Goal: Information Seeking & Learning: Check status

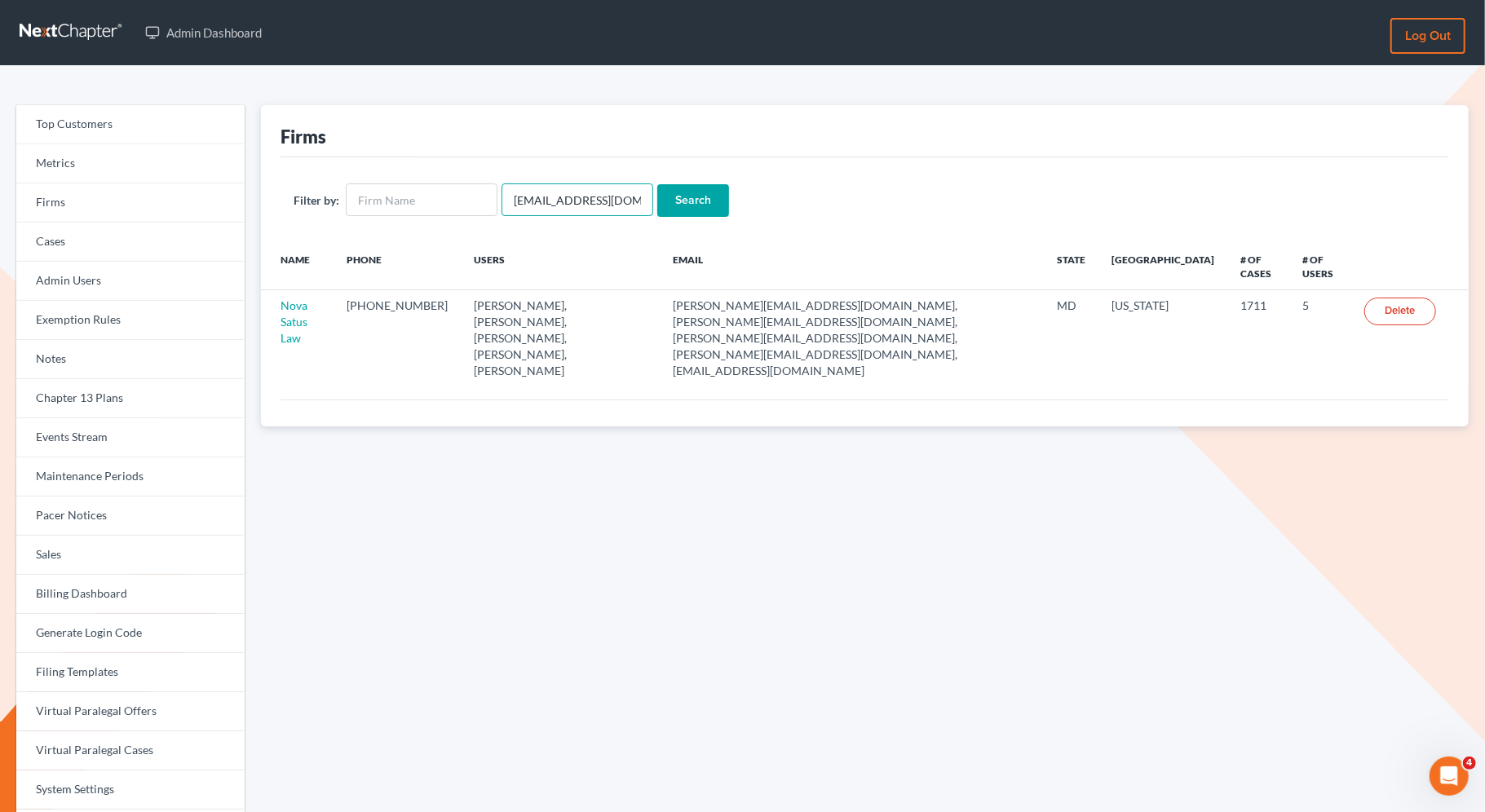
click at [628, 210] on input "emabuena@gmail.com" at bounding box center [577, 200] width 152 height 33
drag, startPoint x: 628, startPoint y: 210, endPoint x: 485, endPoint y: 200, distance: 143.3
click at [485, 200] on form "Filter by: emabuena@gmail.com Search" at bounding box center [864, 201] width 1142 height 34
paste input "[EMAIL_ADDRESS][PERSON_NAME][DOMAIN_NAME]"
type input "[EMAIL_ADDRESS][PERSON_NAME][DOMAIN_NAME]"
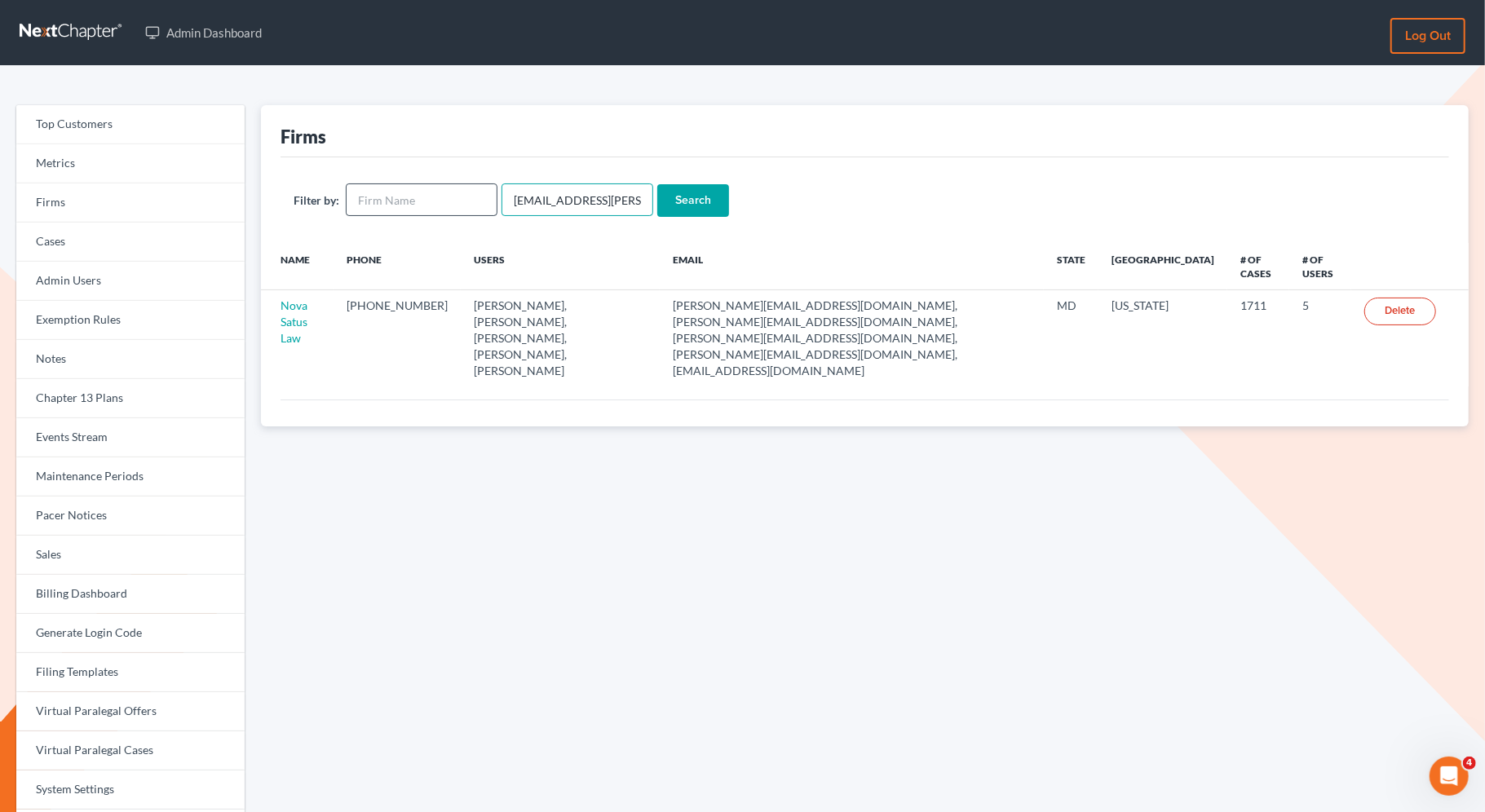
click at [657, 184] on input "Search" at bounding box center [693, 200] width 72 height 33
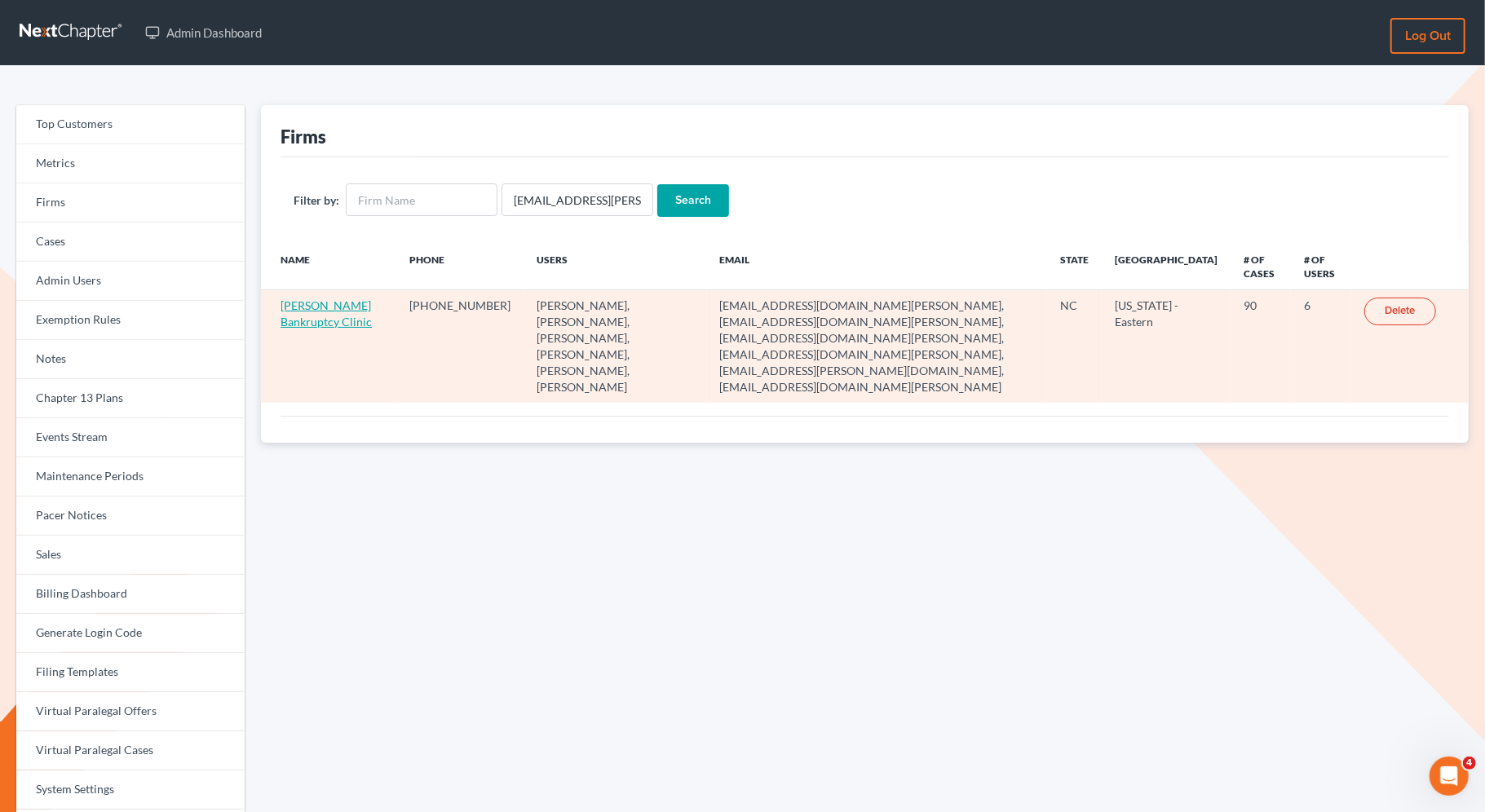
click at [307, 324] on link "Stubbs Bankruptcy Clinic" at bounding box center [326, 313] width 91 height 30
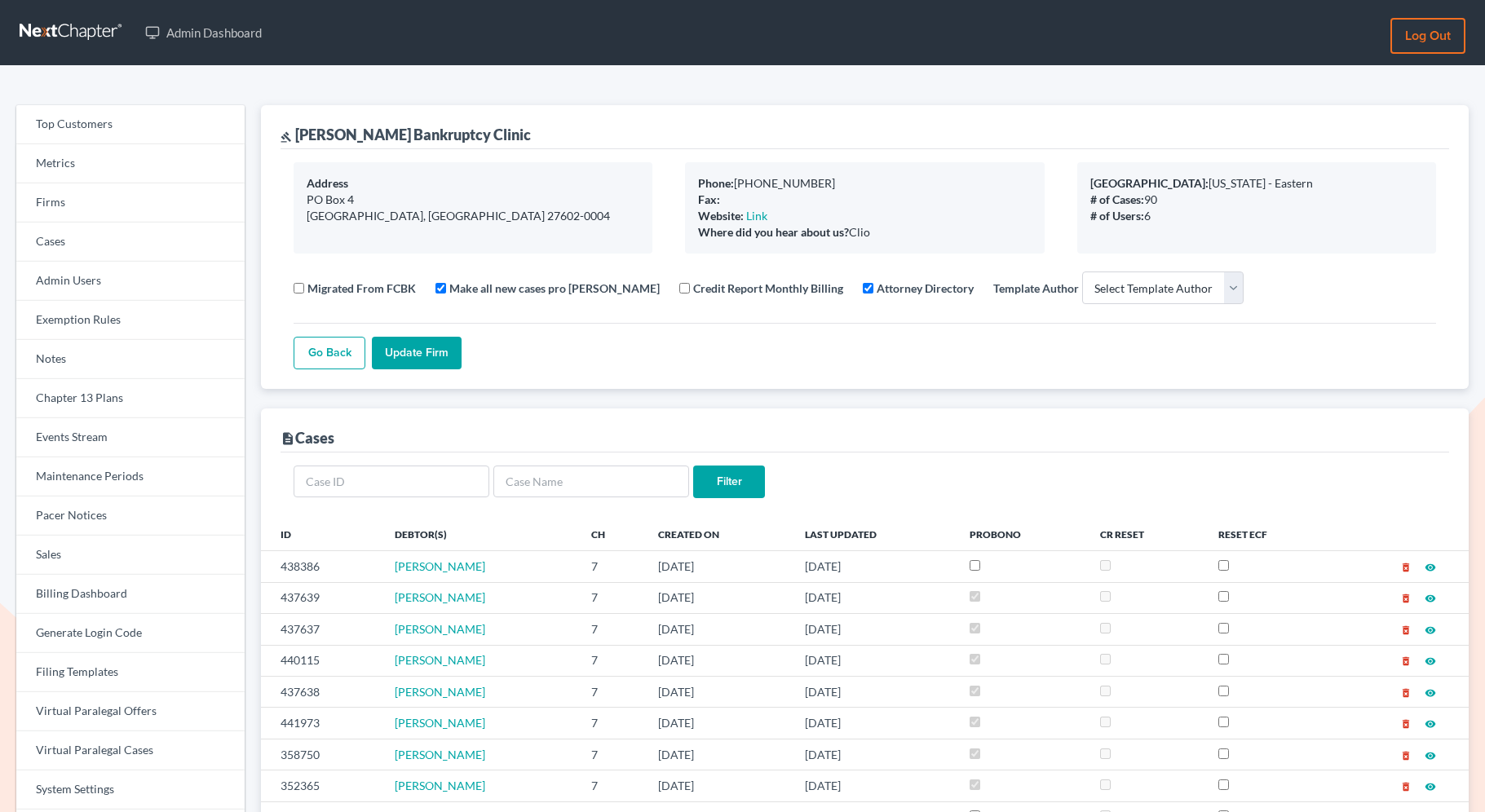
select select
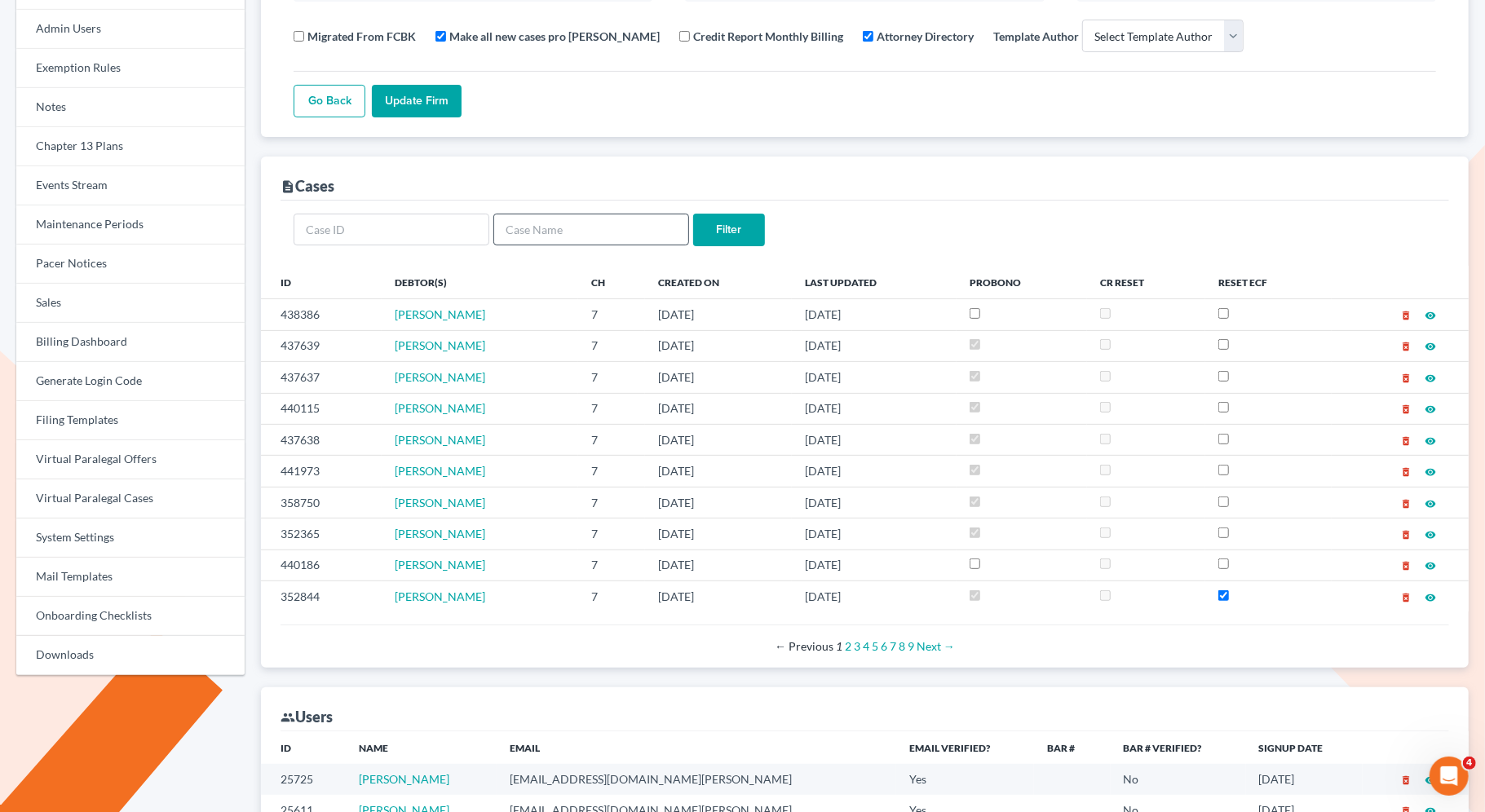
scroll to position [257, 0]
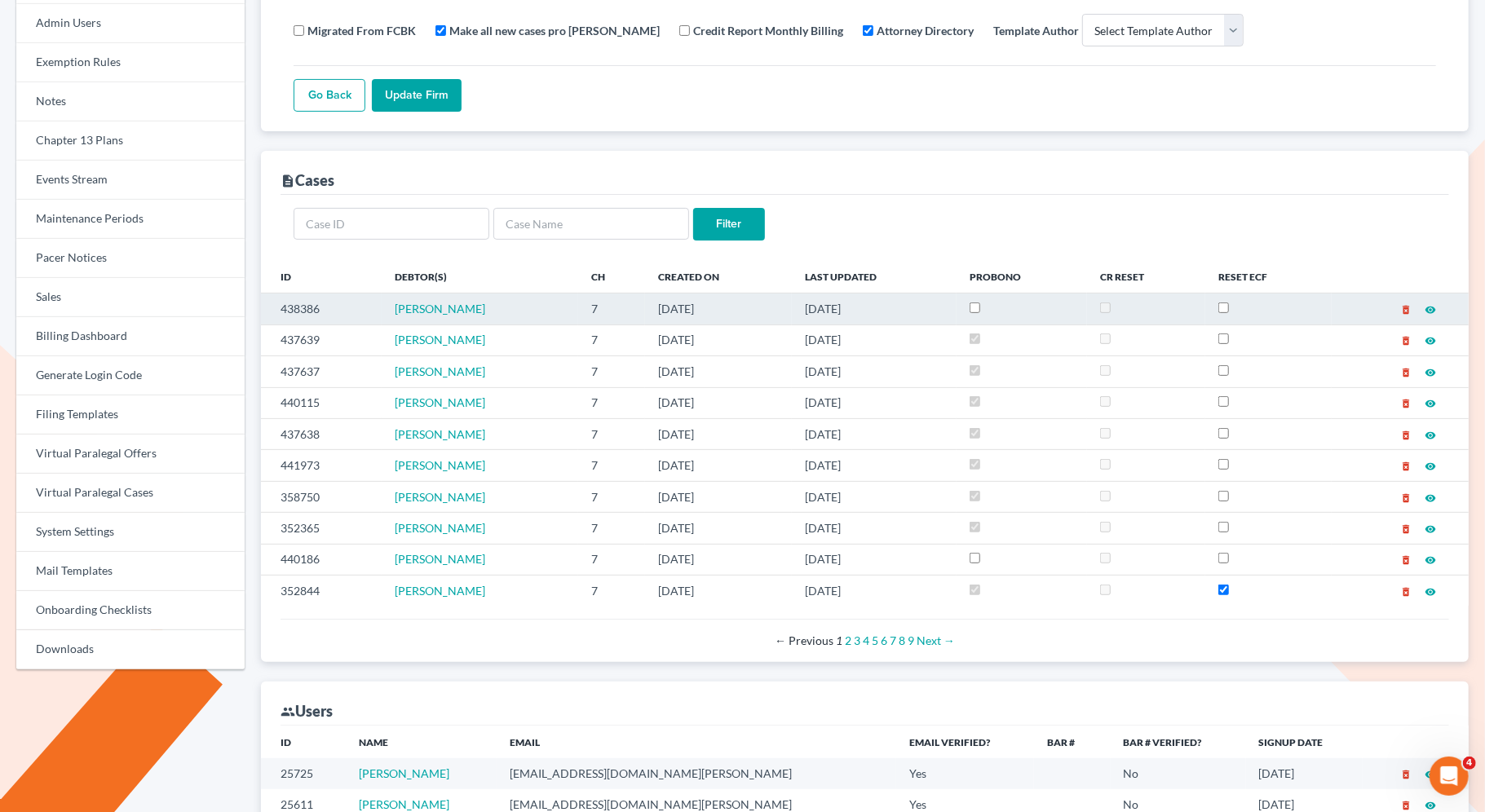
click at [979, 306] on input "checkbox" at bounding box center [974, 307] width 11 height 11
checkbox input "true"
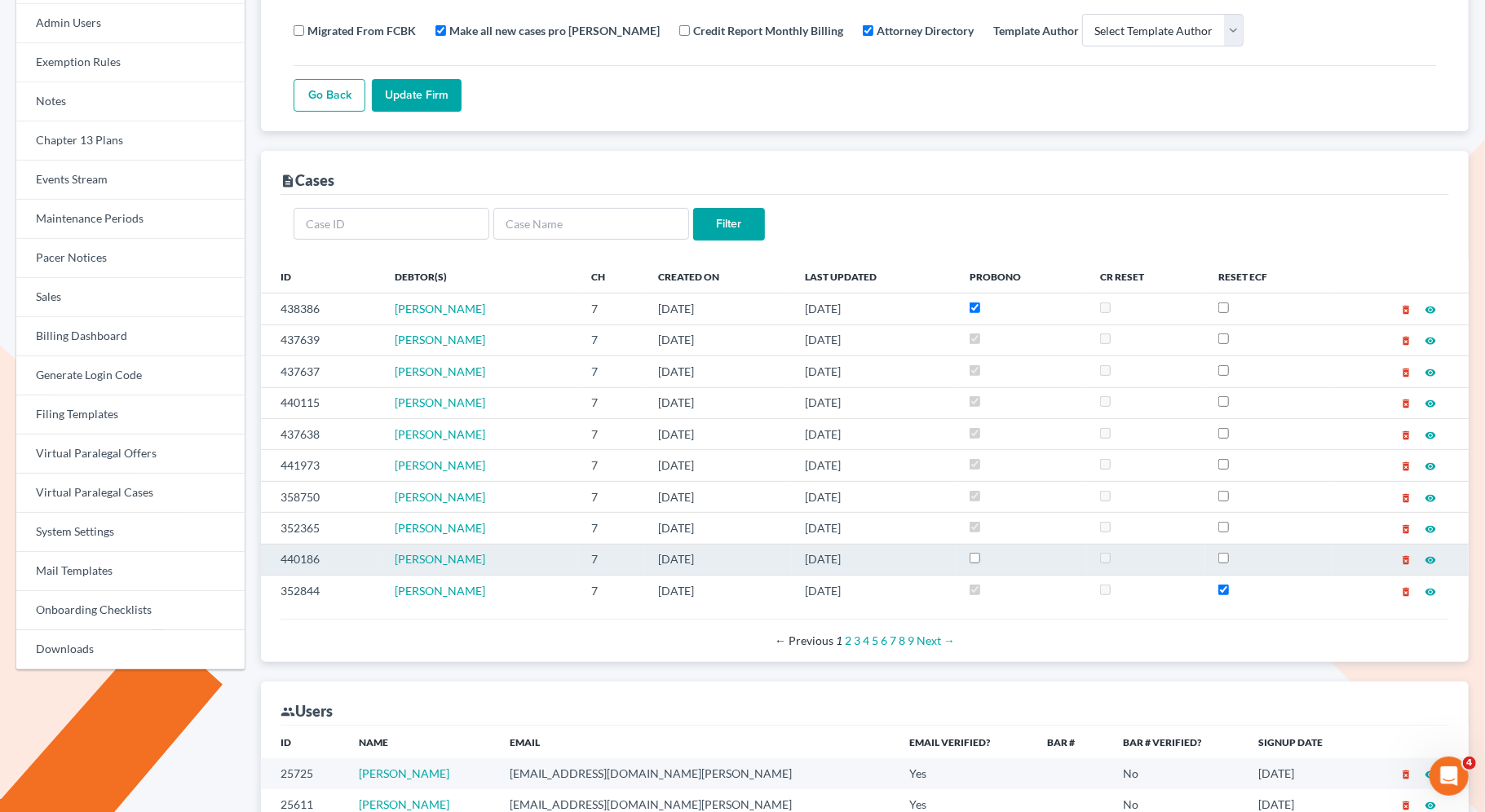
click at [978, 553] on input "checkbox" at bounding box center [974, 558] width 11 height 11
checkbox input "true"
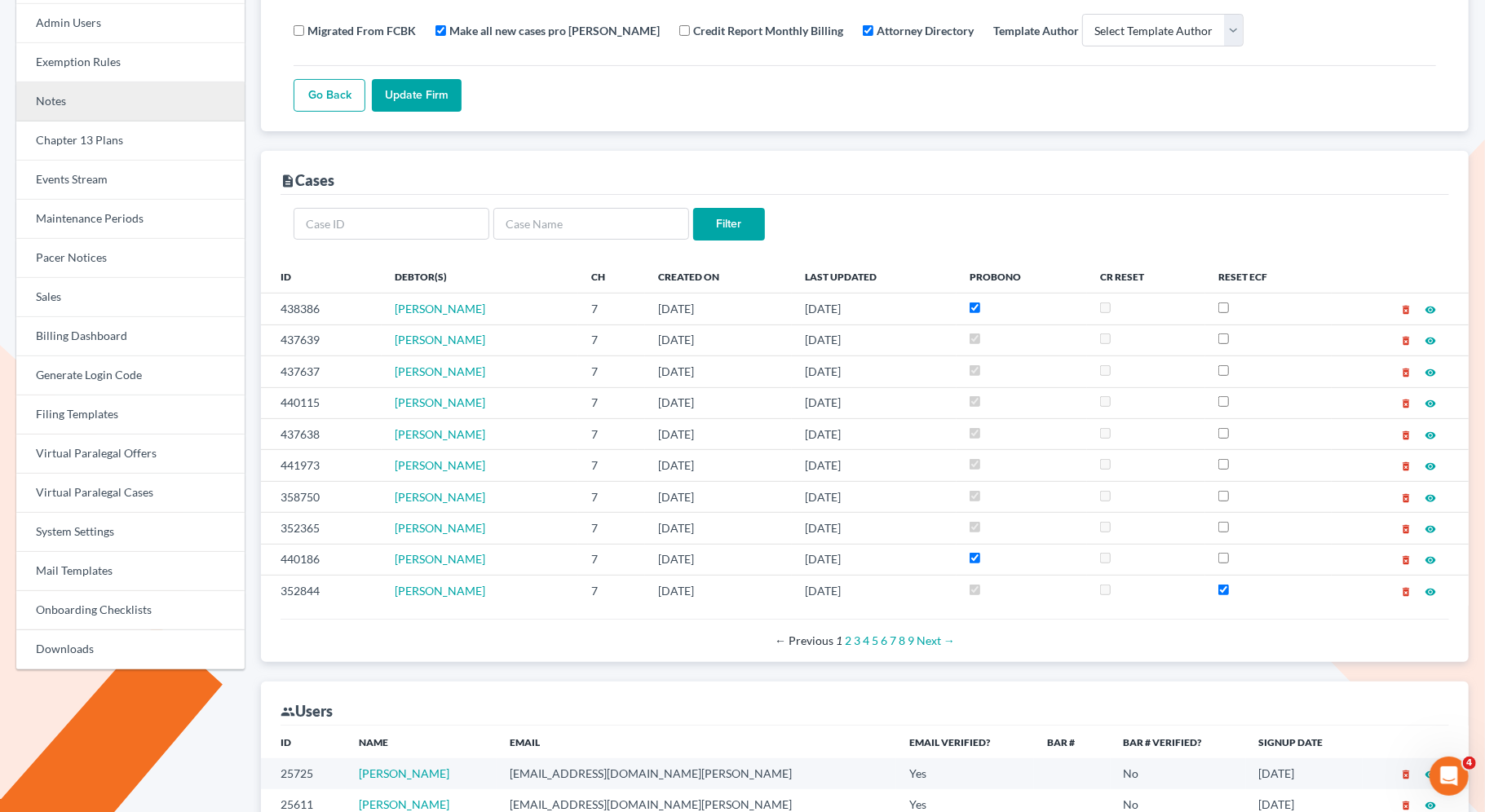
scroll to position [0, 0]
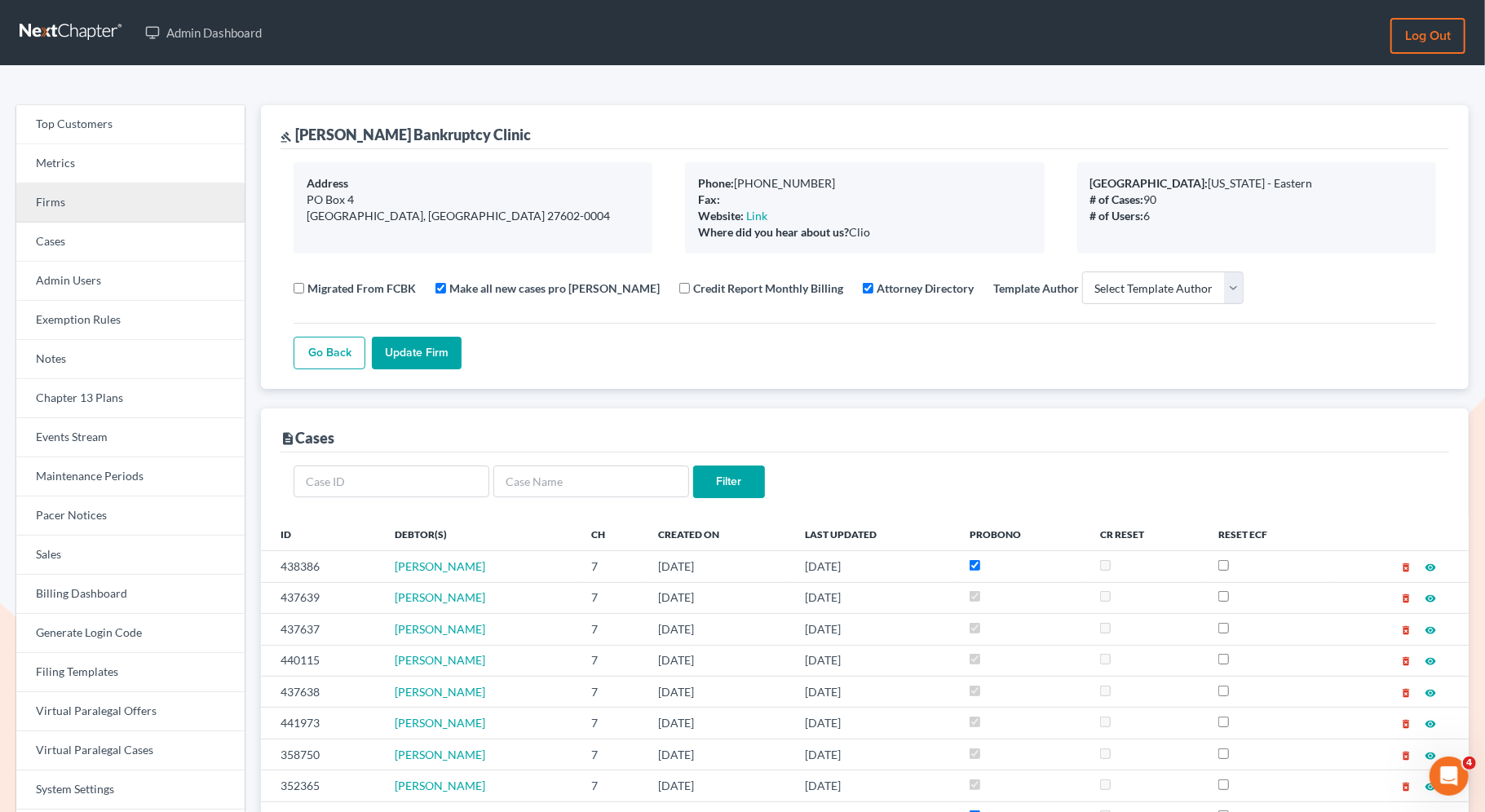
click at [131, 202] on link "Firms" at bounding box center [130, 203] width 229 height 39
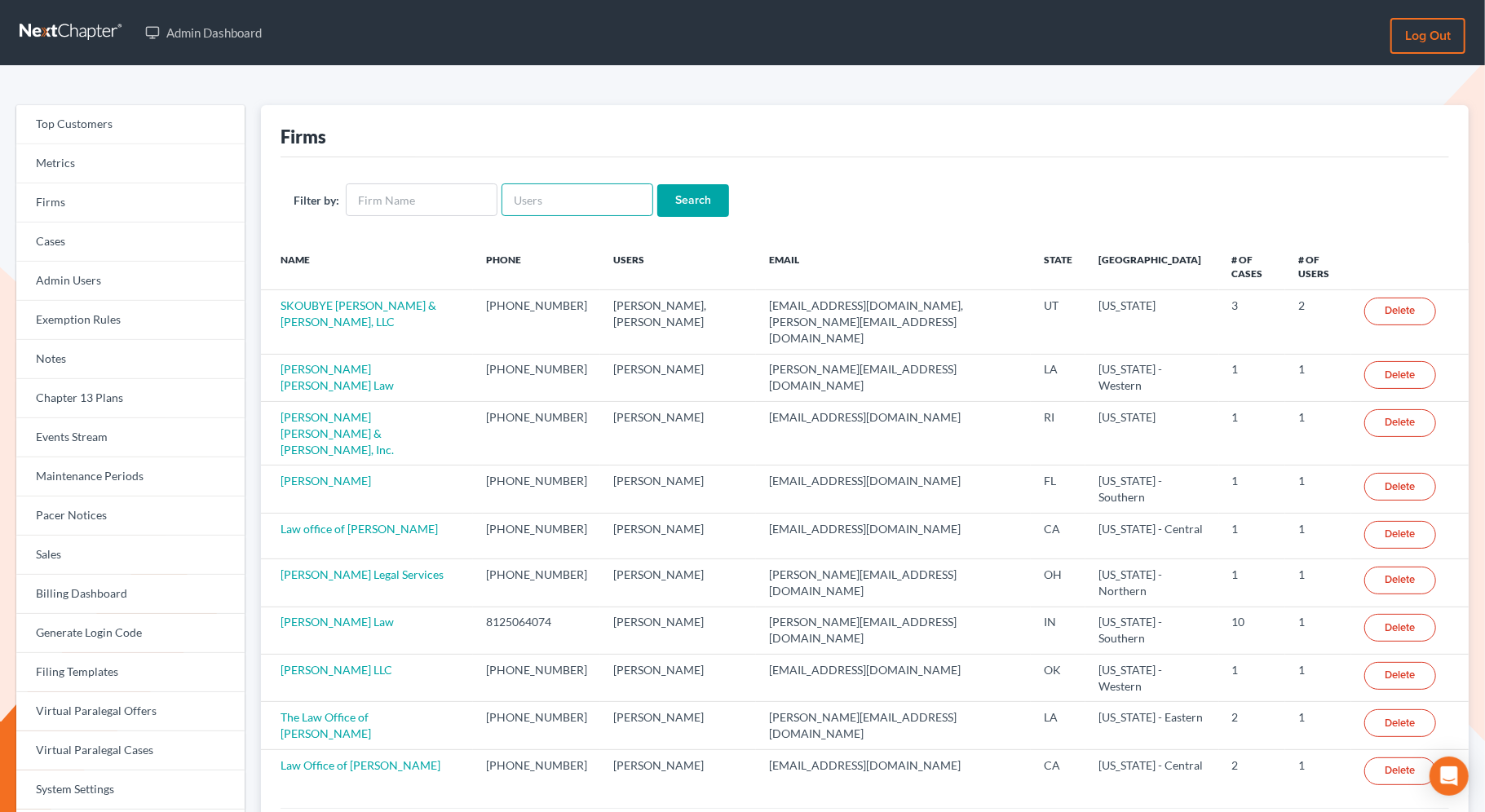
click at [539, 211] on input "text" at bounding box center [577, 200] width 152 height 33
paste input "june@beaconlawyer.com"
type input "june@beaconlawyer.com"
click at [696, 190] on input "Search" at bounding box center [693, 200] width 72 height 33
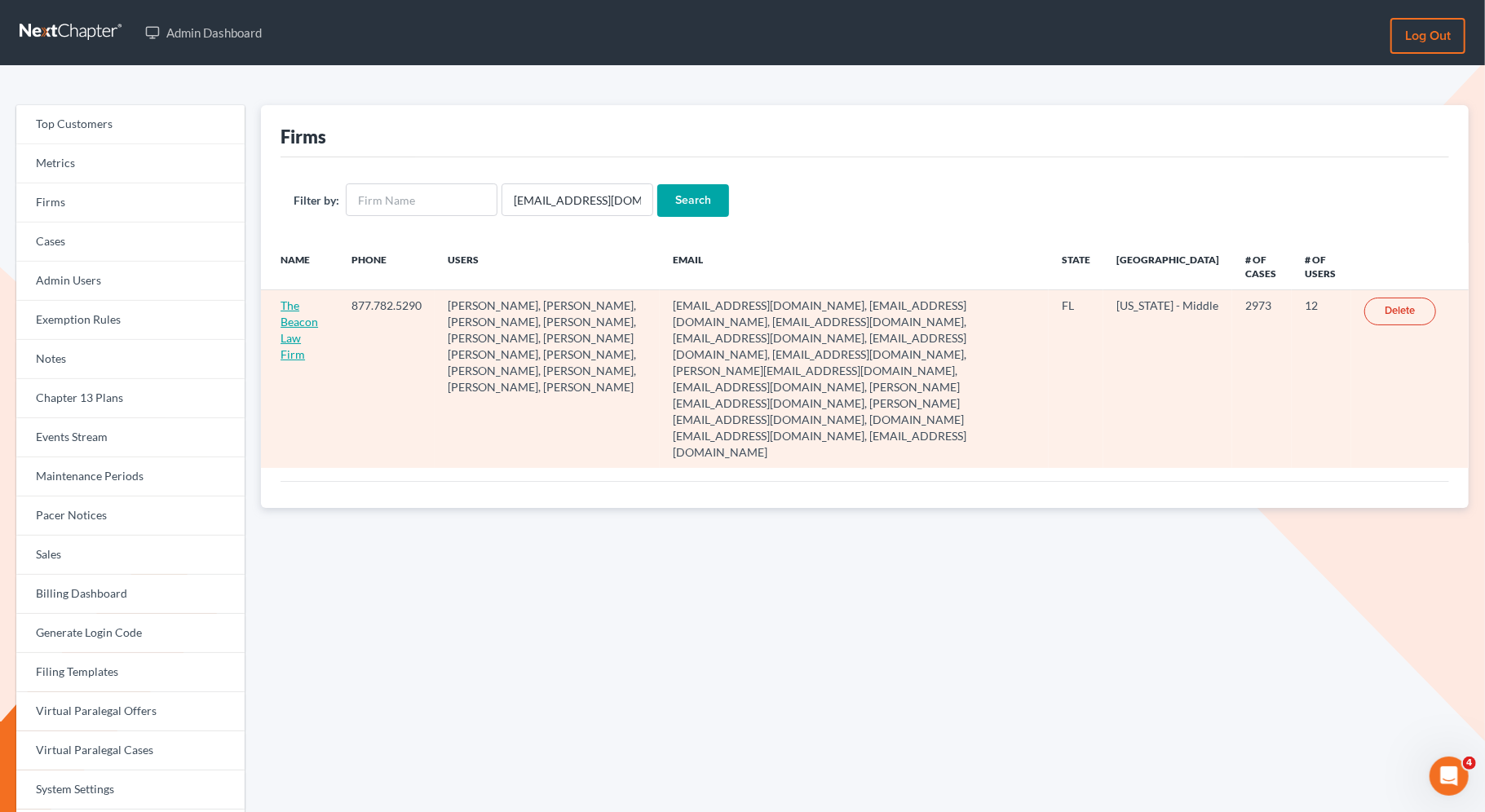
click at [294, 318] on link "The Beacon Law Firm" at bounding box center [299, 329] width 38 height 63
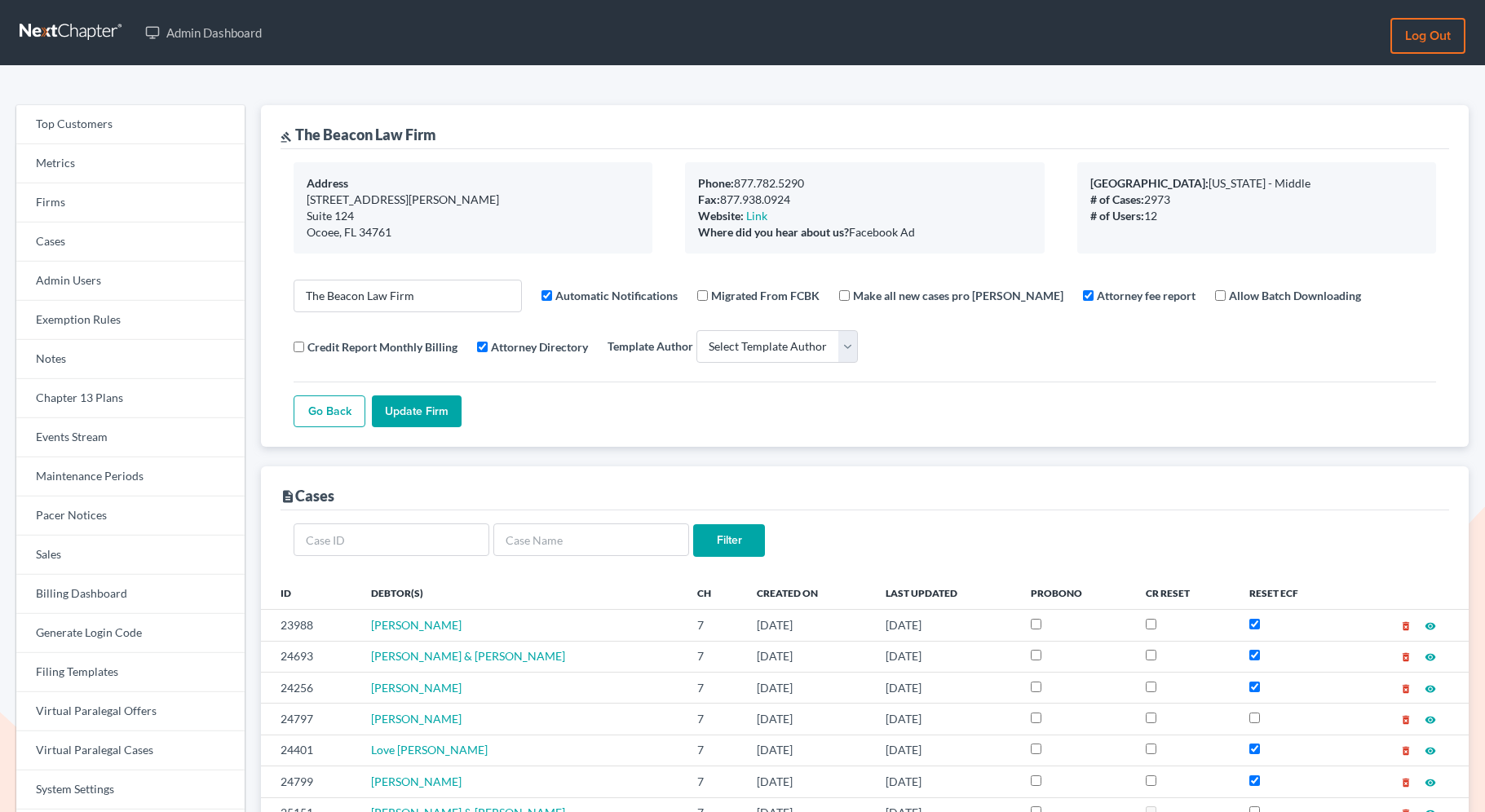
select select
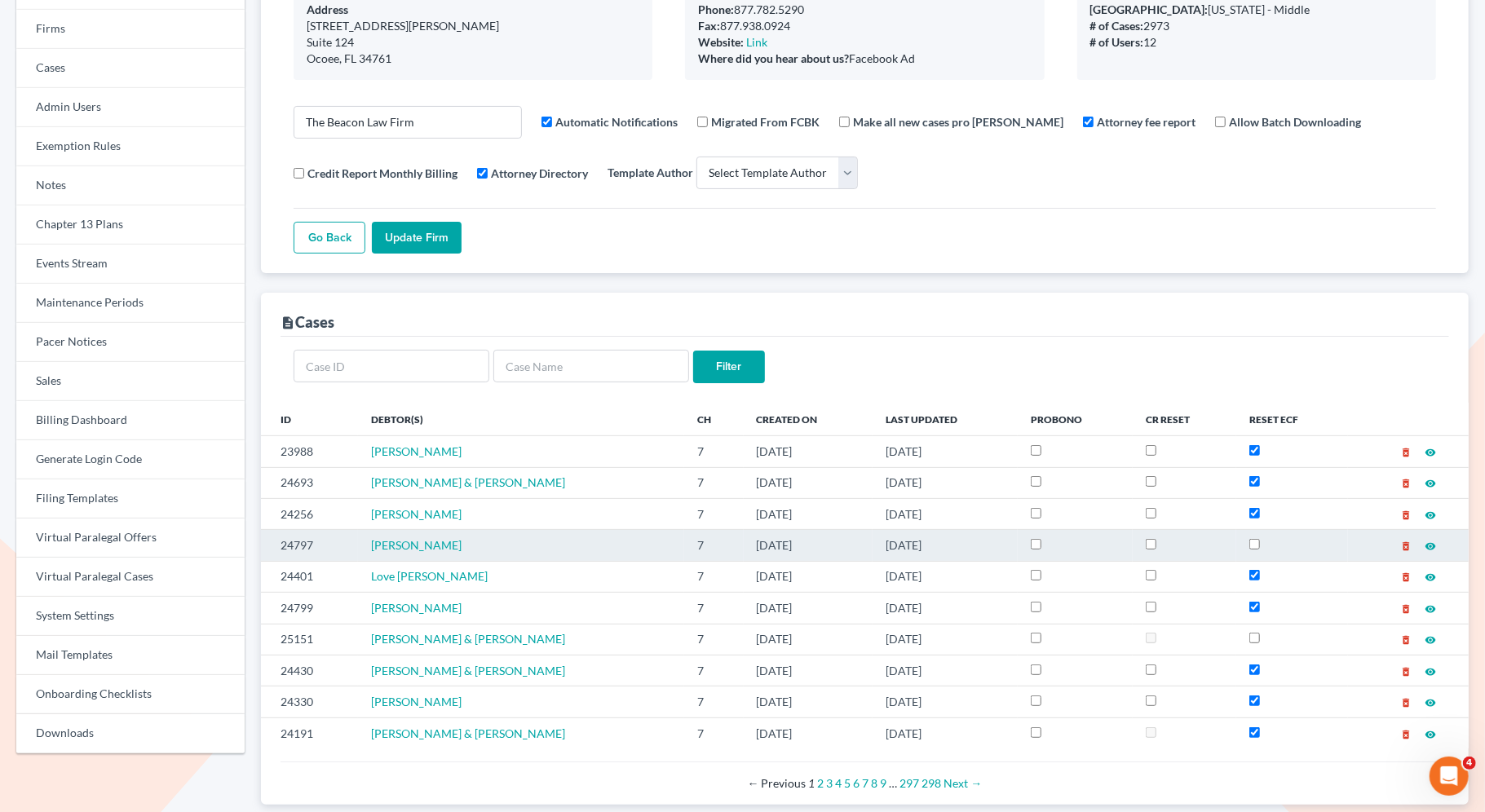
scroll to position [180, 0]
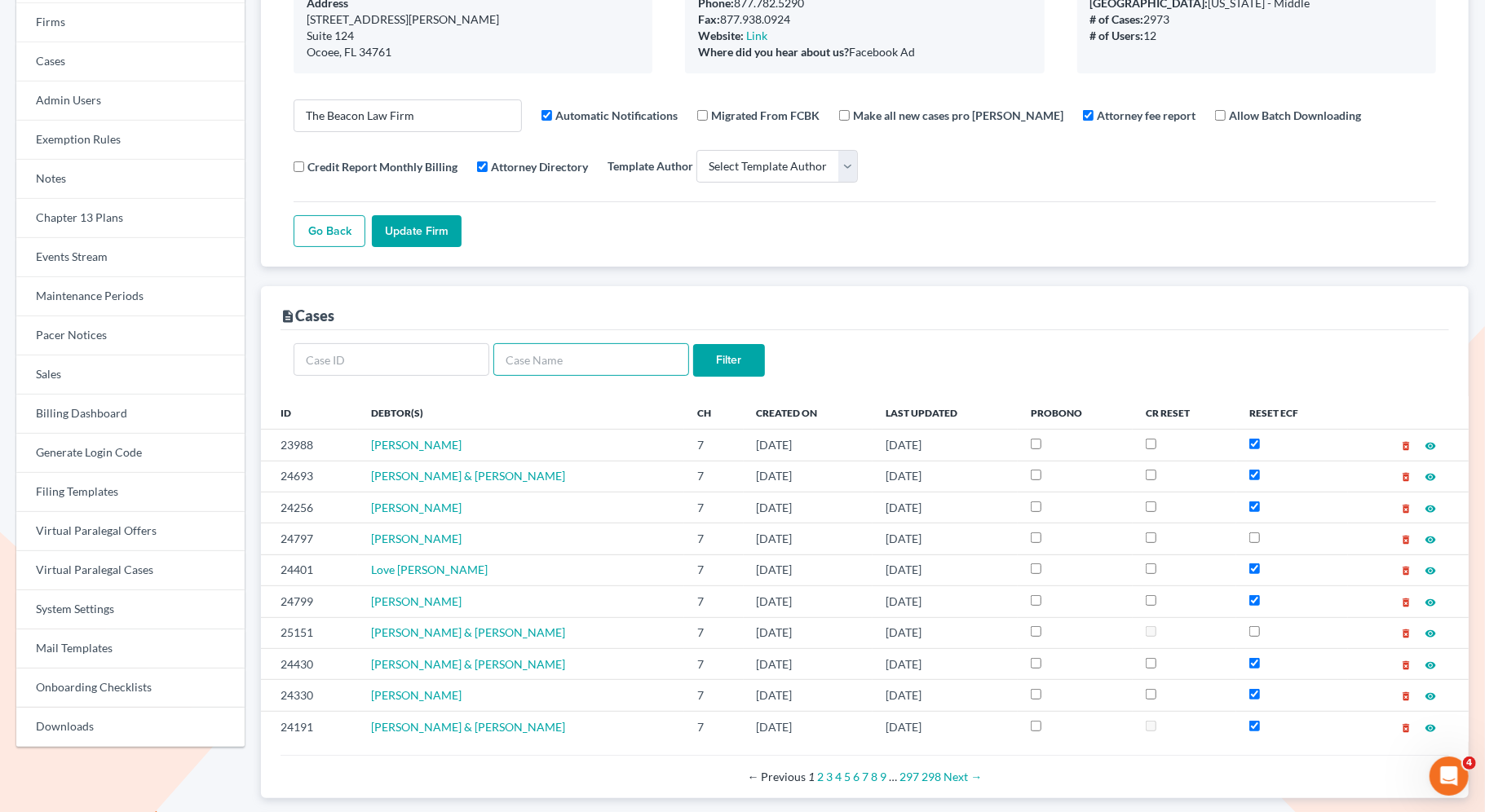
click at [578, 354] on input "text" at bounding box center [590, 359] width 196 height 33
paste input "CHamika Wilson"
type input "CHamika Wilson"
click at [738, 357] on input "Filter" at bounding box center [729, 360] width 72 height 33
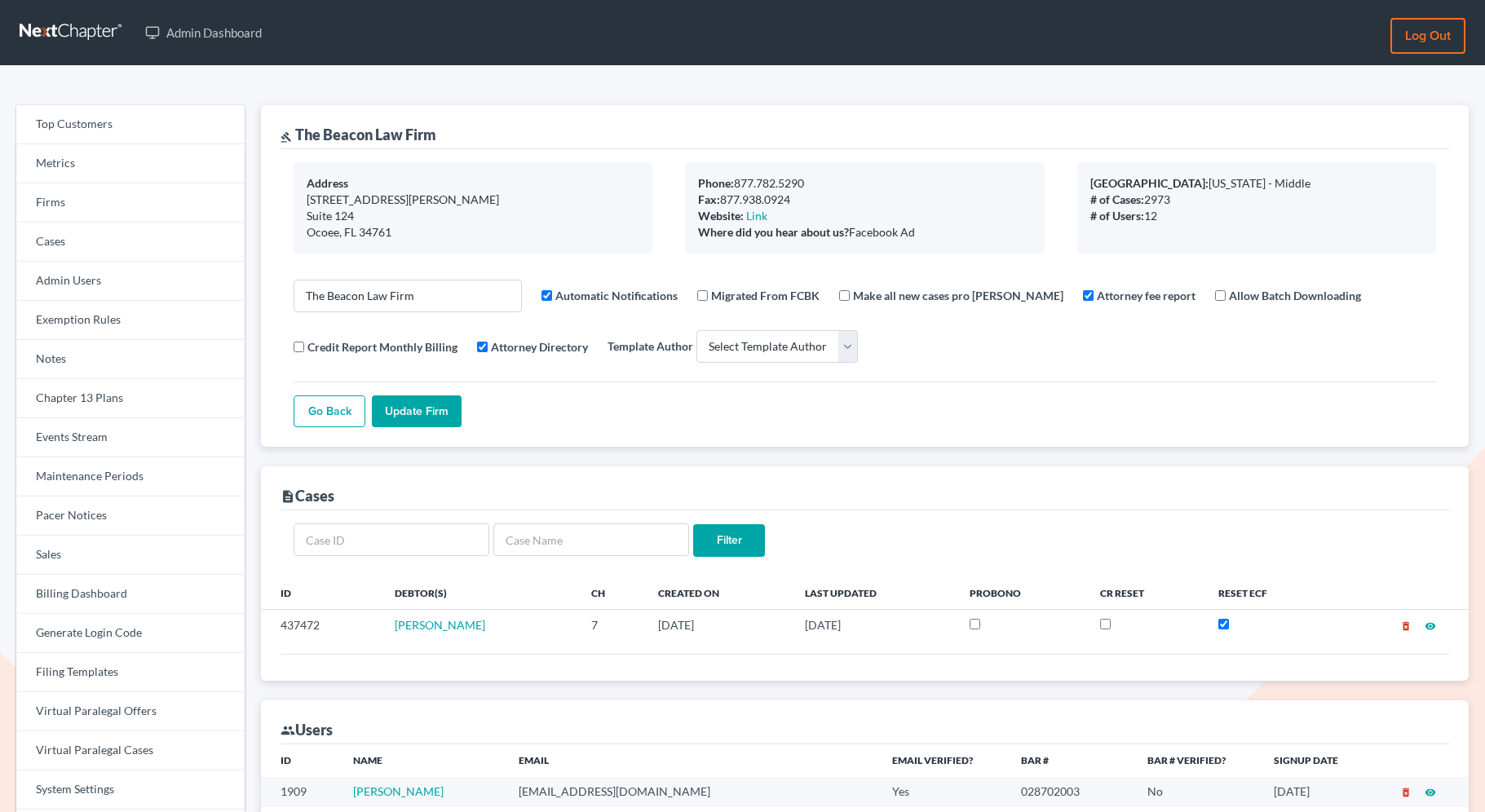
select select
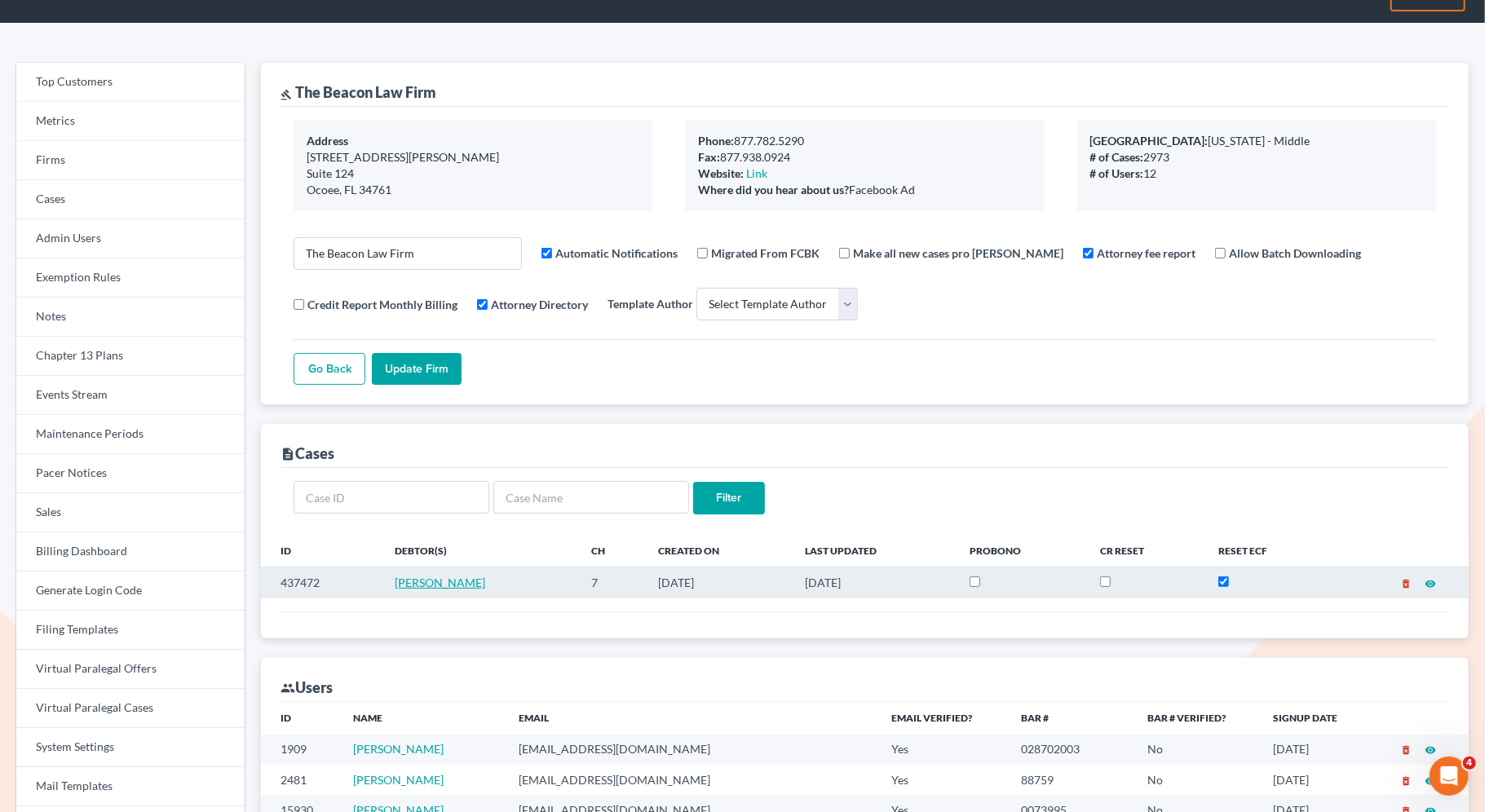
scroll to position [51, 0]
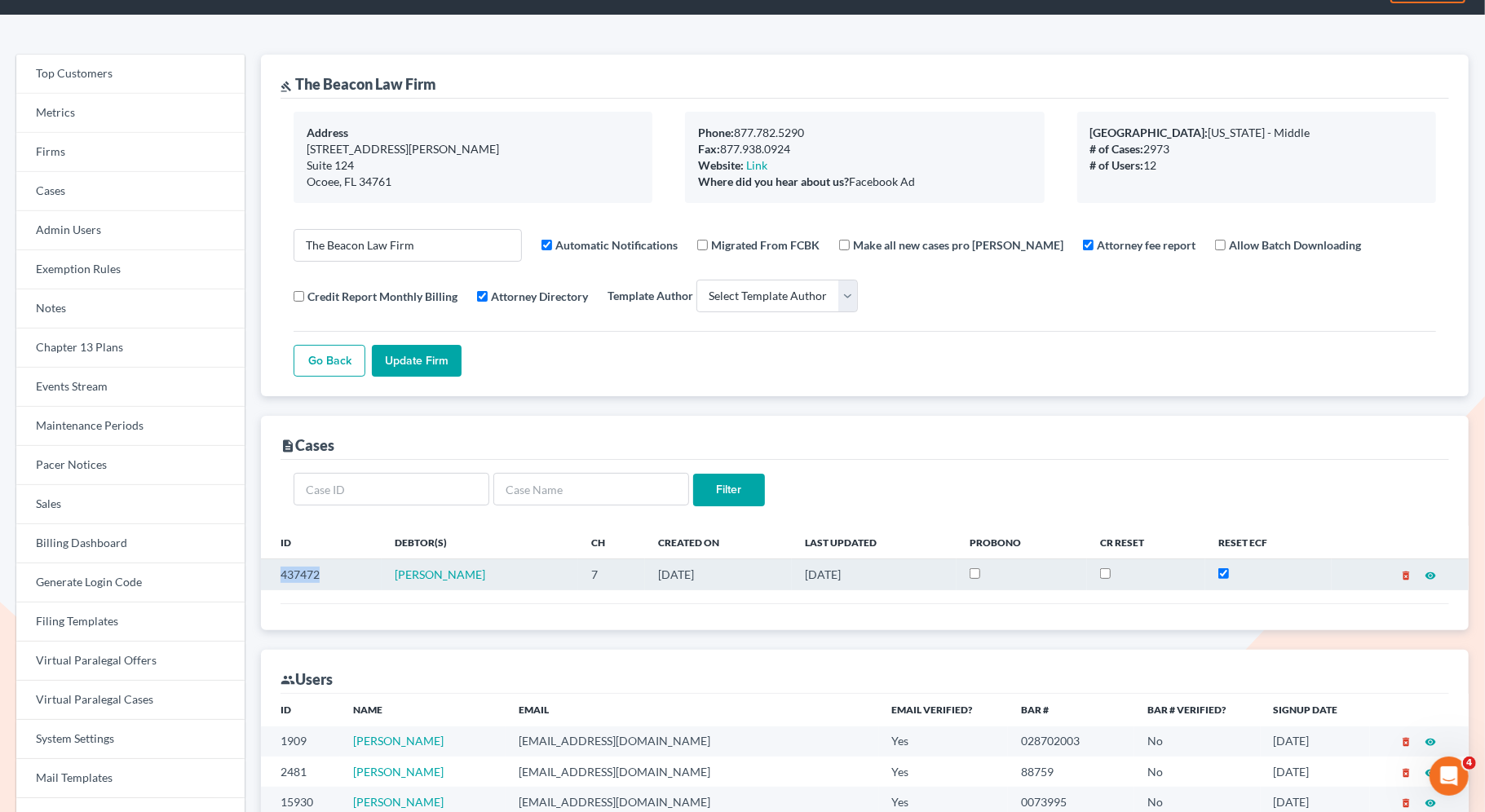
drag, startPoint x: 345, startPoint y: 573, endPoint x: 274, endPoint y: 558, distance: 72.6
click at [275, 560] on td "437472" at bounding box center [320, 574] width 120 height 31
copy td "437472"
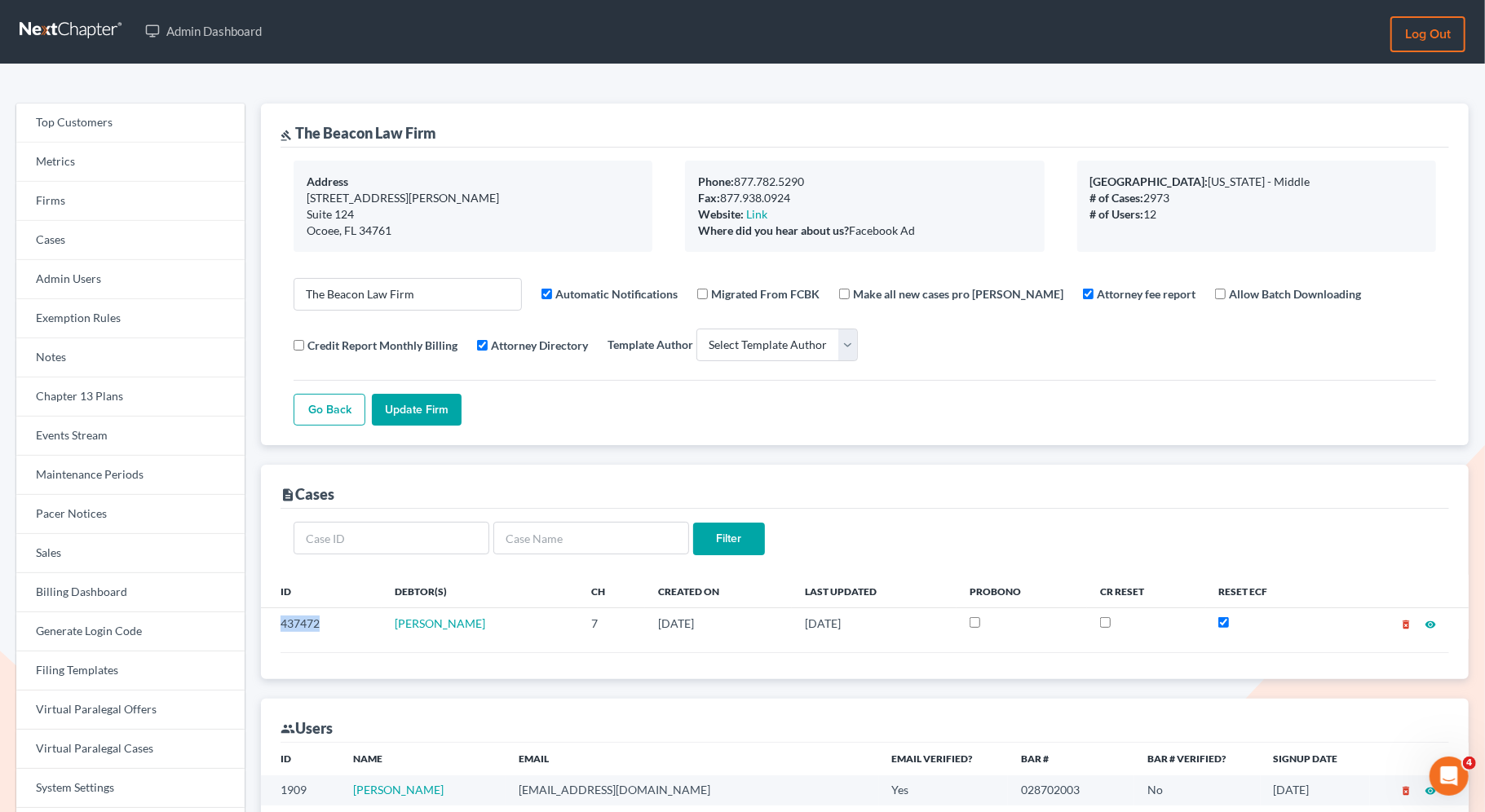
scroll to position [0, 0]
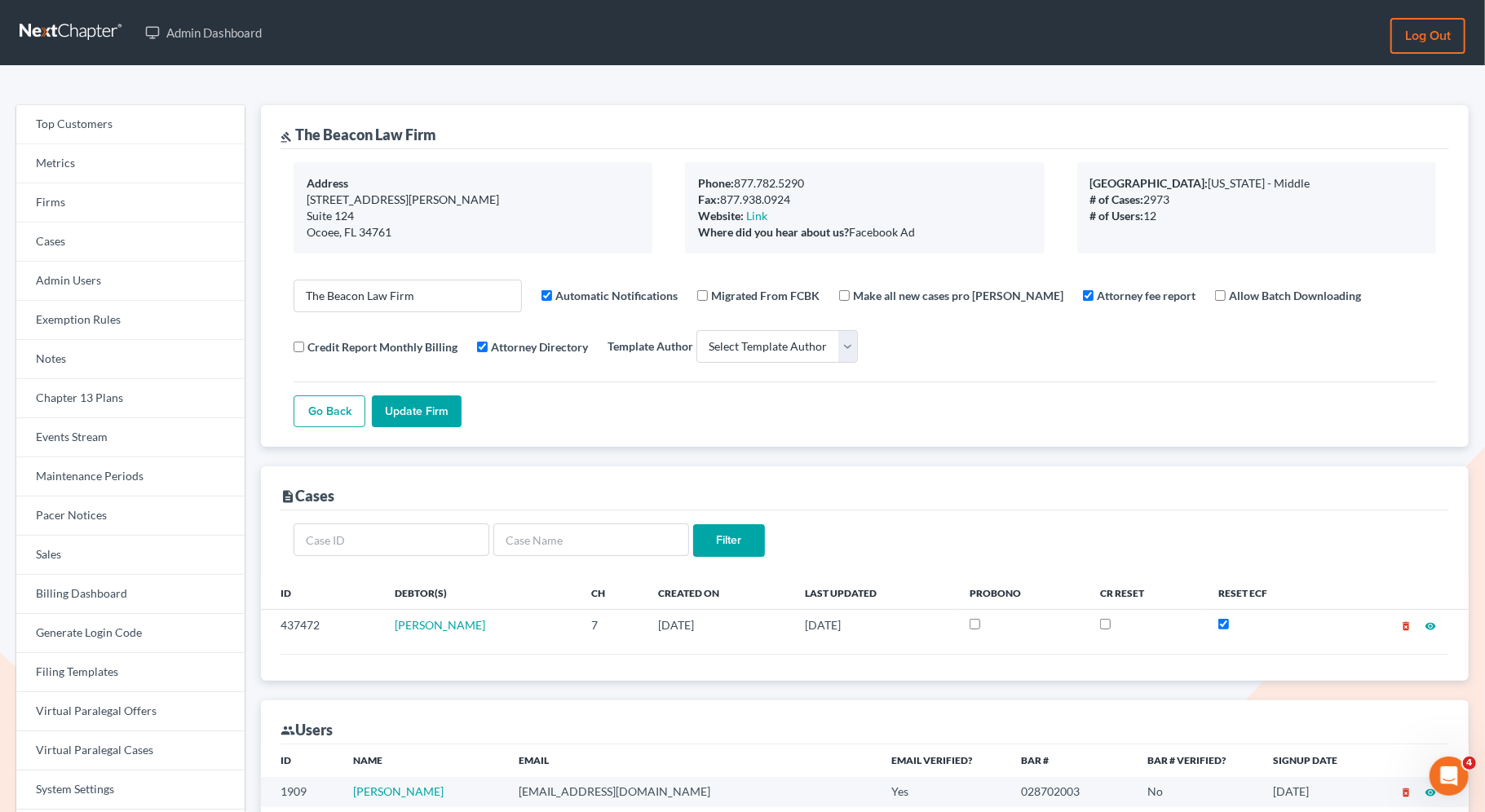
click at [465, 138] on div "gavel The Beacon Law Firm" at bounding box center [864, 127] width 1168 height 44
drag, startPoint x: 445, startPoint y: 134, endPoint x: 301, endPoint y: 136, distance: 144.0
click at [301, 135] on div "gavel The Beacon Law Firm" at bounding box center [864, 127] width 1168 height 44
click at [437, 138] on div "gavel The Beacon Law Firm" at bounding box center [864, 127] width 1168 height 44
drag, startPoint x: 437, startPoint y: 138, endPoint x: 323, endPoint y: 142, distance: 114.1
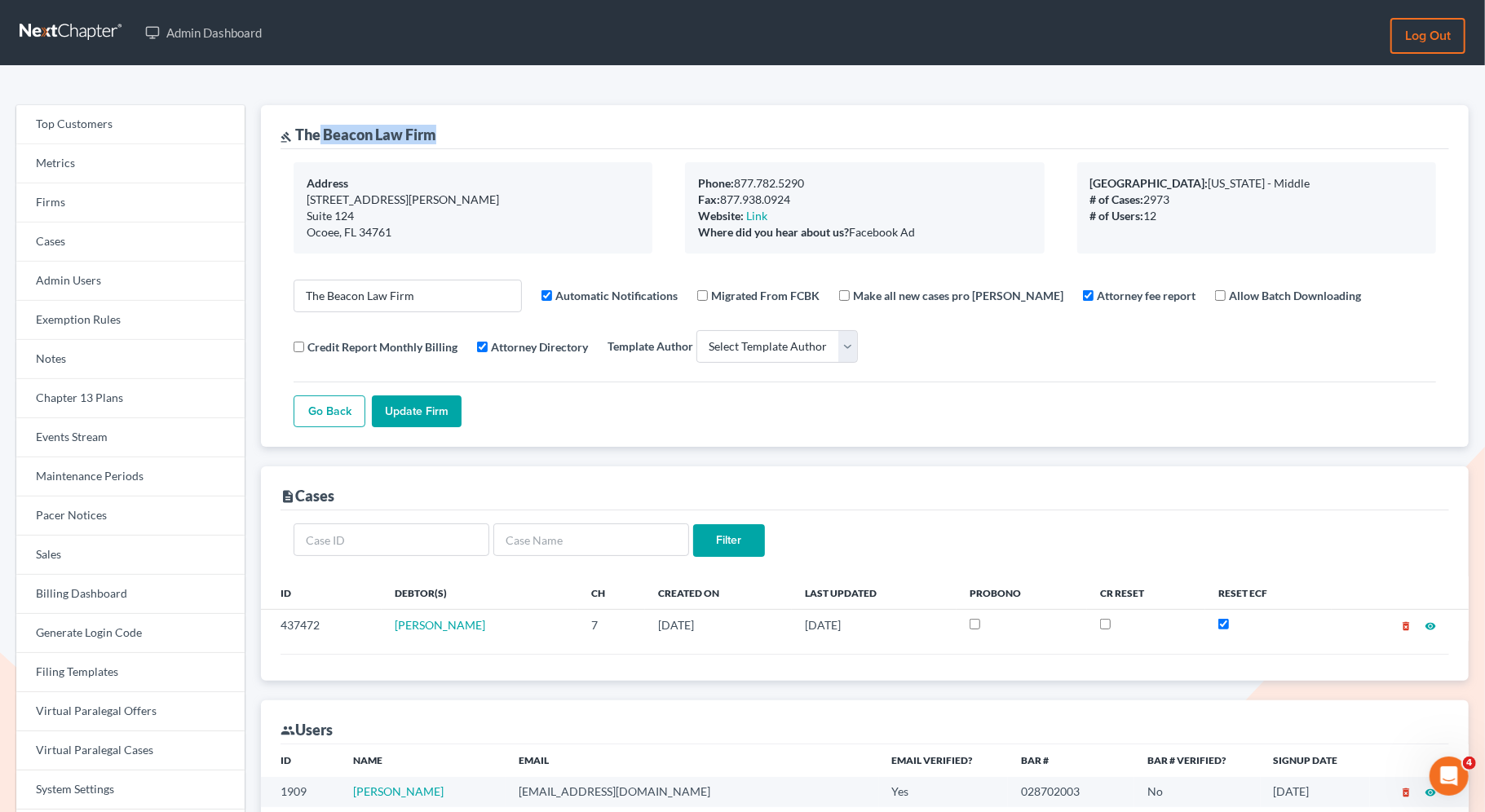
click at [323, 141] on div "gavel The Beacon Law Firm" at bounding box center [864, 127] width 1168 height 44
drag, startPoint x: 297, startPoint y: 136, endPoint x: 438, endPoint y: 139, distance: 141.0
click at [438, 139] on div "gavel The Beacon Law Firm" at bounding box center [864, 127] width 1168 height 44
copy div "The Beacon Law Firm"
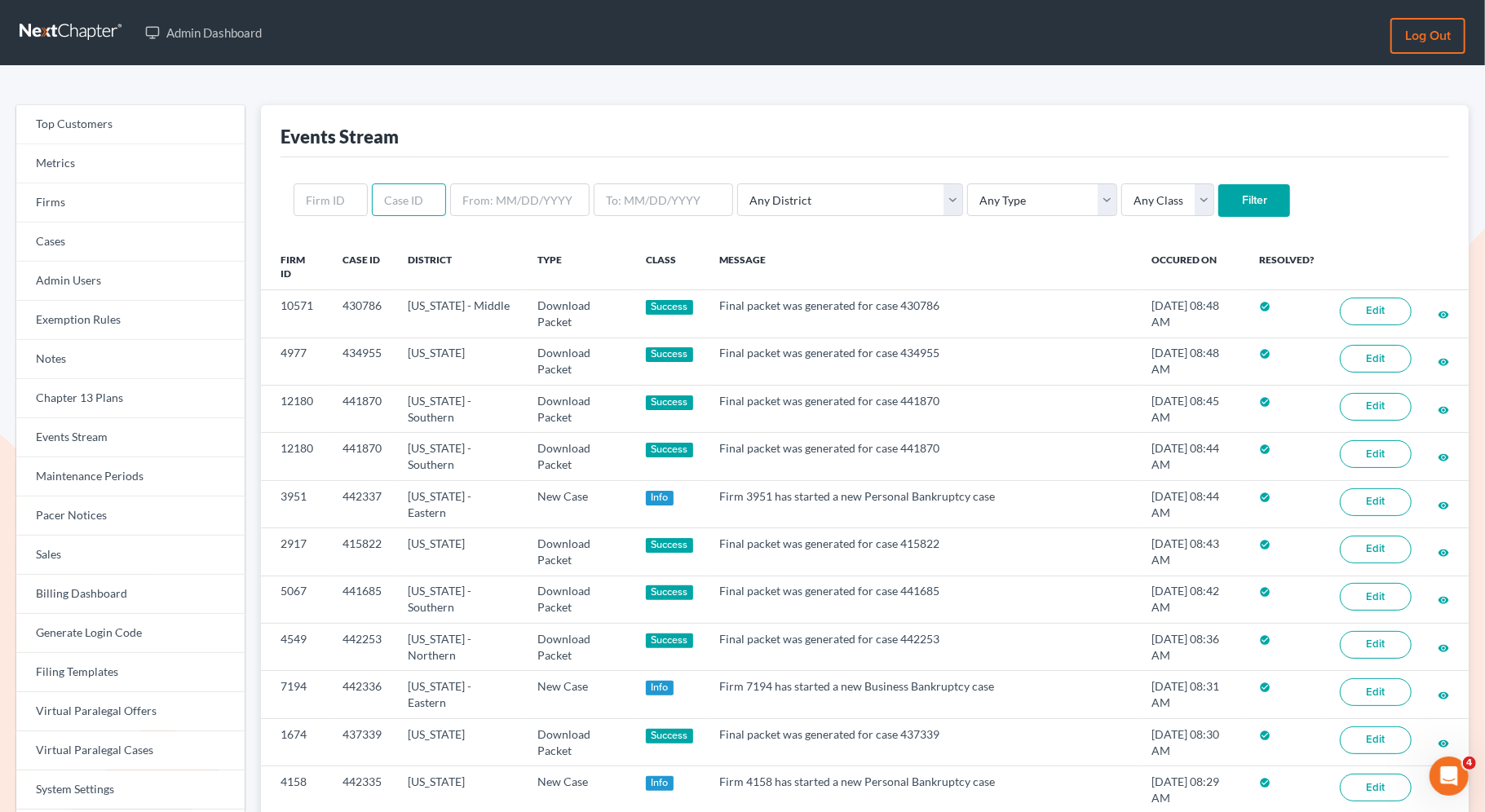
click at [398, 203] on input "text" at bounding box center [409, 200] width 75 height 33
paste input "437472"
type input "437472"
click at [1218, 206] on input "Filter" at bounding box center [1253, 200] width 72 height 33
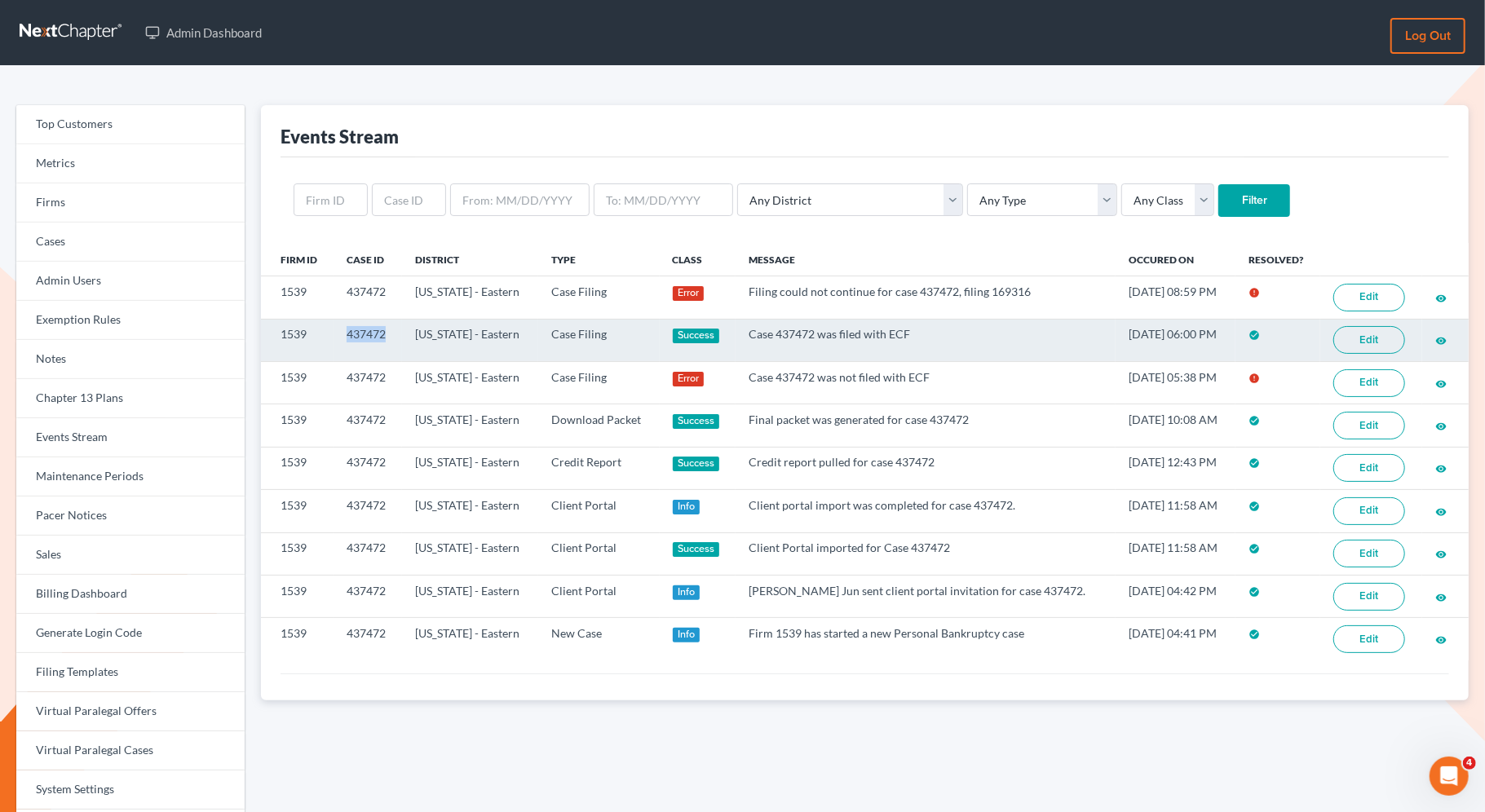
drag, startPoint x: 391, startPoint y: 330, endPoint x: 342, endPoint y: 329, distance: 49.0
click at [342, 329] on td "437472" at bounding box center [367, 340] width 69 height 43
copy td "437472"
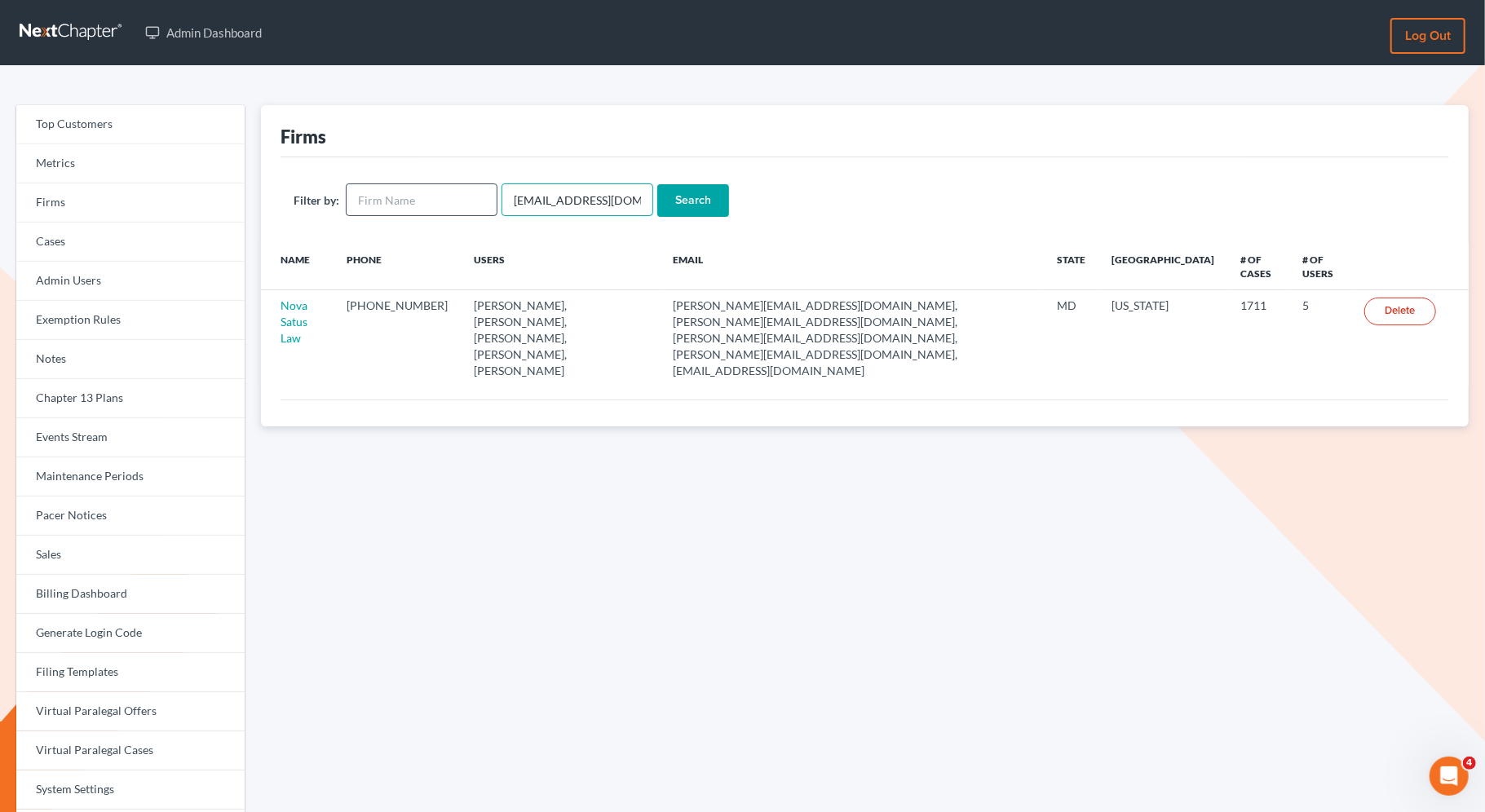
drag, startPoint x: 627, startPoint y: 207, endPoint x: 492, endPoint y: 198, distance: 135.3
click at [495, 199] on form "Filter by: emabuena@gmail.com Search" at bounding box center [864, 201] width 1142 height 34
paste input "[PHONE_NUMBER]"
drag, startPoint x: 623, startPoint y: 189, endPoint x: 601, endPoint y: 216, distance: 34.8
click at [601, 216] on div "Filter by: 831-466-9680 Search" at bounding box center [864, 200] width 1168 height 85
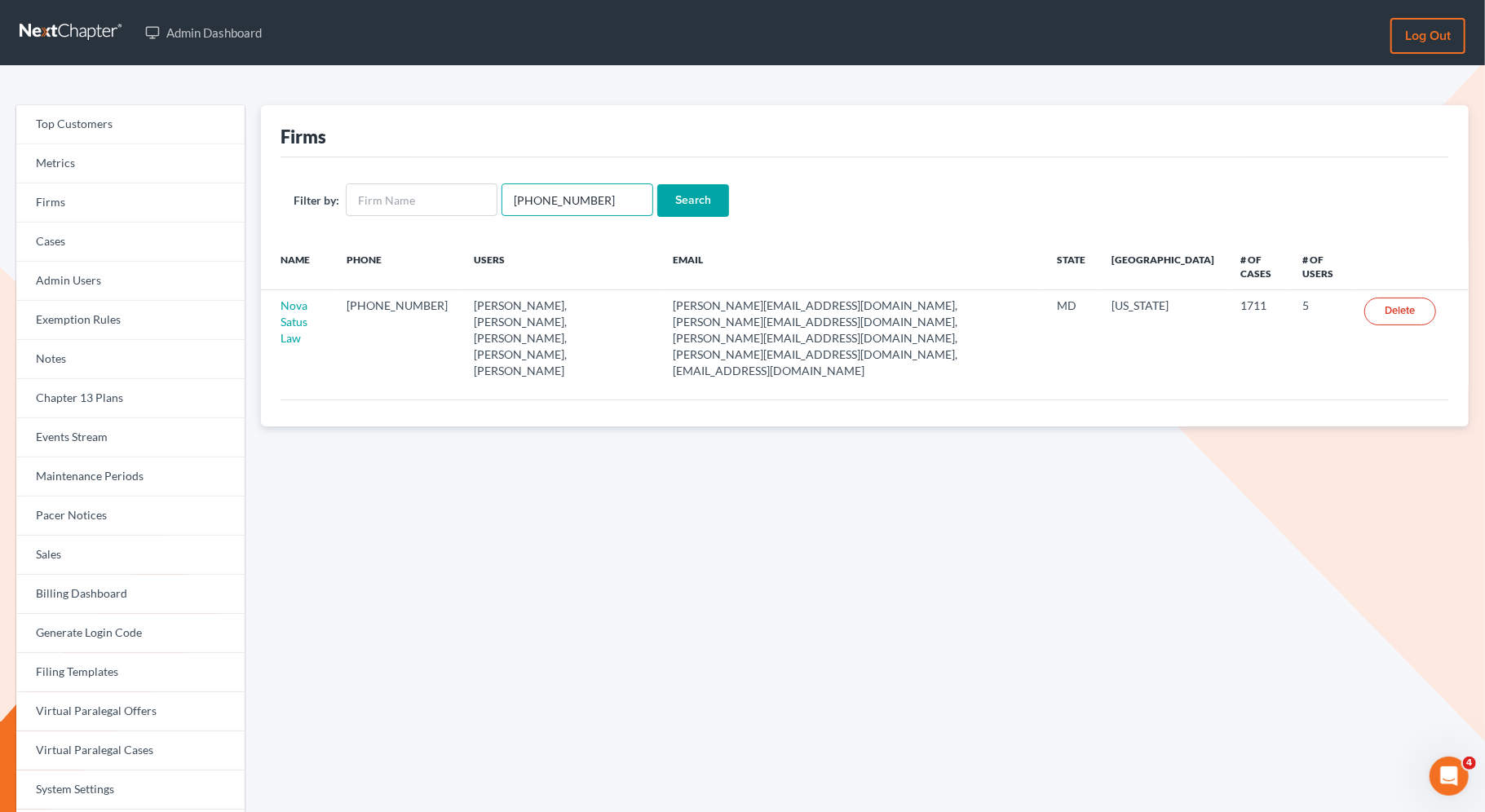
paste input "[PERSON_NAME][EMAIL_ADDRESS][DOMAIN_NAME]"
type input "[PERSON_NAME][EMAIL_ADDRESS][DOMAIN_NAME]"
click at [677, 201] on input "Search" at bounding box center [693, 200] width 72 height 33
